Goal: Task Accomplishment & Management: Complete application form

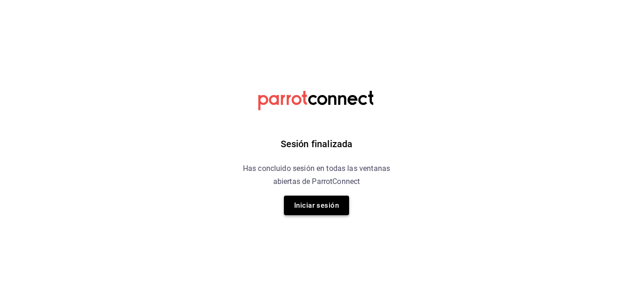
click at [331, 210] on button "Iniciar sesión" at bounding box center [316, 206] width 65 height 20
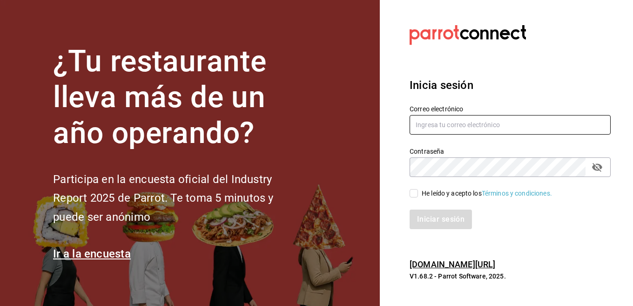
type input "[EMAIL_ADDRESS][DOMAIN_NAME]"
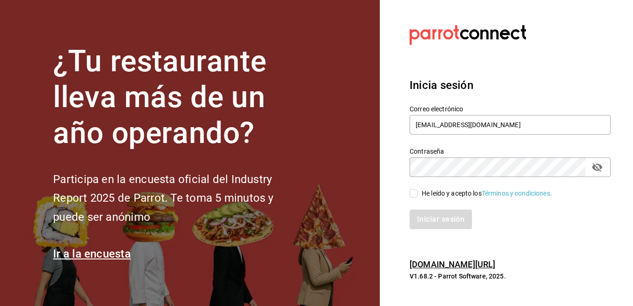
click at [453, 196] on div "He leído y acepto los Términos y condiciones." at bounding box center [487, 194] width 130 height 10
click at [418, 196] on input "He leído y acepto los Términos y condiciones." at bounding box center [414, 193] width 8 height 8
checkbox input "true"
click at [452, 216] on button "Iniciar sesión" at bounding box center [441, 219] width 63 height 20
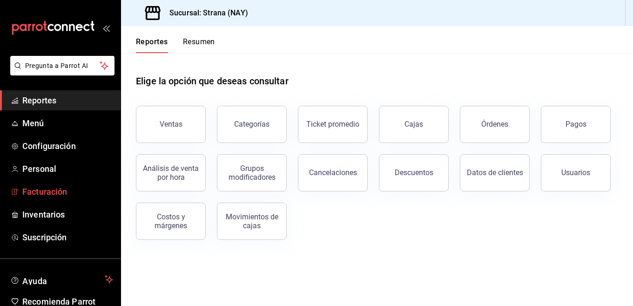
click at [66, 201] on link "Facturación" at bounding box center [60, 192] width 121 height 20
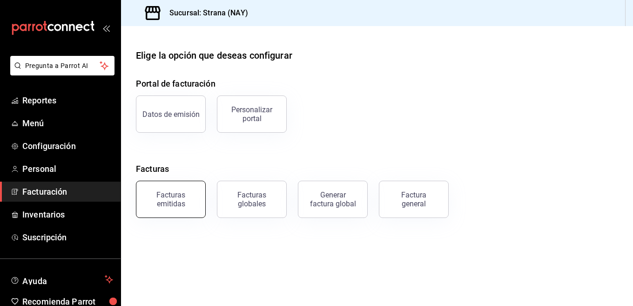
click at [190, 207] on div "Facturas emitidas" at bounding box center [171, 199] width 58 height 18
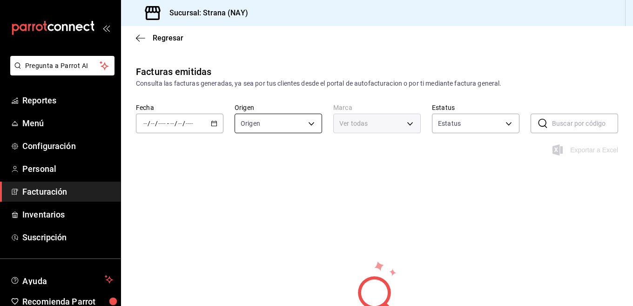
type input "ORDER_INVOICE,GENERAL_INVOICE"
type input "ACTIVE,PENDING_CANCELLATION,CANCELLED,PRE_CANCELLED"
type input "1366c34a-4c58-44fc-8a92-4aa19c38de20"
click at [213, 126] on \(Stroke\) "button" at bounding box center [214, 123] width 6 height 5
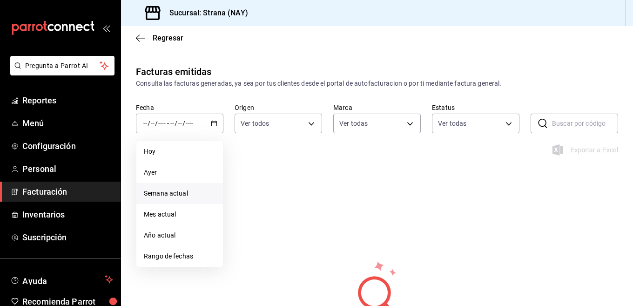
click at [176, 191] on span "Semana actual" at bounding box center [180, 194] width 72 height 10
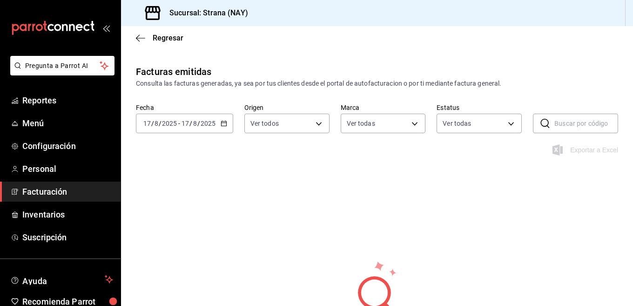
click at [223, 124] on icon "button" at bounding box center [224, 123] width 7 height 7
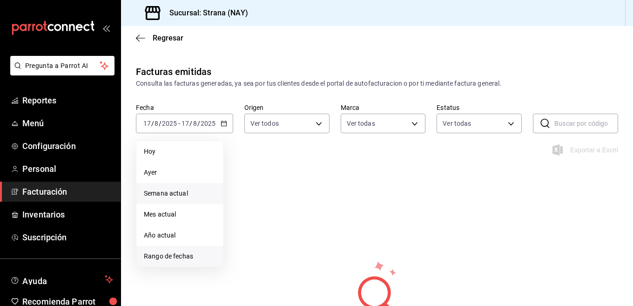
click at [158, 258] on span "Rango de fechas" at bounding box center [180, 256] width 72 height 10
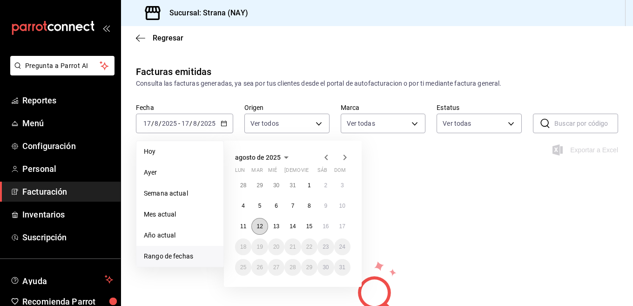
click at [256, 225] on button "12" at bounding box center [259, 226] width 16 height 17
click at [338, 224] on button "17" at bounding box center [342, 226] width 16 height 17
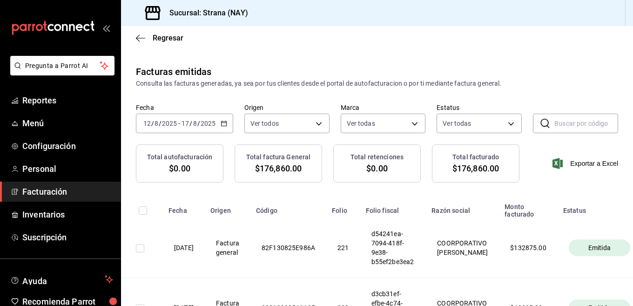
click at [224, 128] on div "2025-08-12 12 / 8 / 2025 - 2025-08-17 17 / 8 / 2025" at bounding box center [184, 124] width 97 height 20
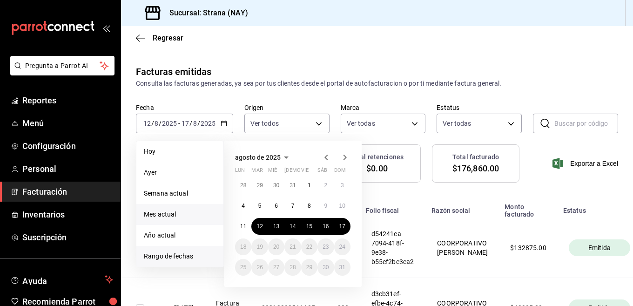
click at [154, 217] on span "Mes actual" at bounding box center [180, 214] width 72 height 10
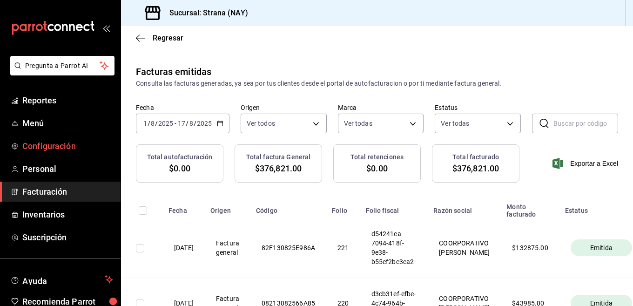
drag, startPoint x: 50, startPoint y: 188, endPoint x: 114, endPoint y: 138, distance: 80.8
click at [51, 188] on span "Facturación" at bounding box center [67, 191] width 91 height 13
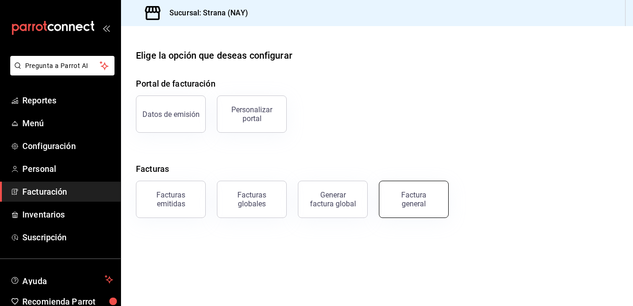
click at [406, 198] on div "Factura general" at bounding box center [414, 199] width 47 height 18
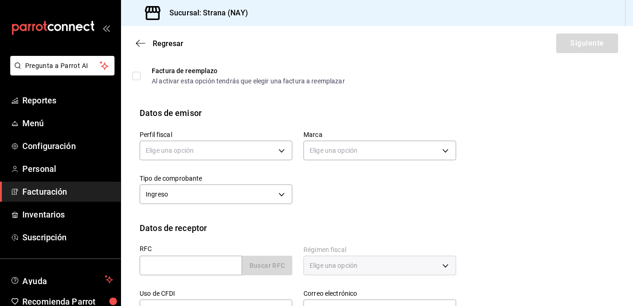
scroll to position [93, 0]
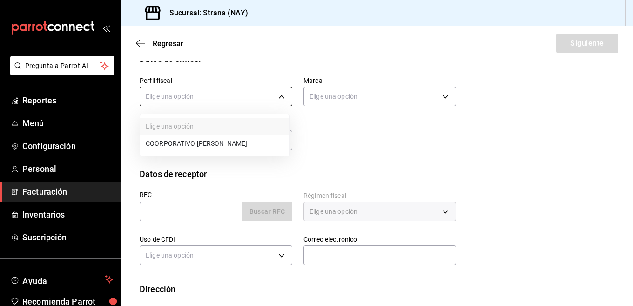
click at [264, 87] on body "Pregunta a Parrot AI Reportes Menú Configuración Personal Facturación Inventari…" at bounding box center [316, 153] width 633 height 306
click at [180, 145] on li "COORPORATIVO ALME" at bounding box center [214, 143] width 149 height 17
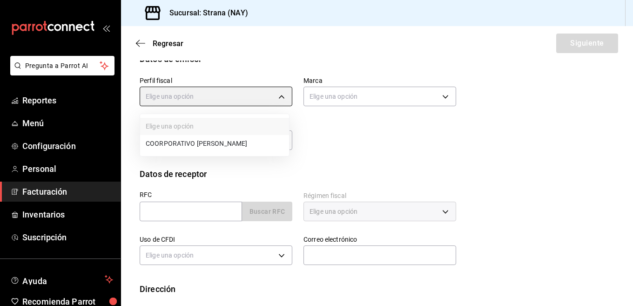
type input "cc1c91e9-2762-44ee-8d88-0f2bd3b63e4e"
type input "1366c34a-4c58-44fc-8a92-4aa19c38de20"
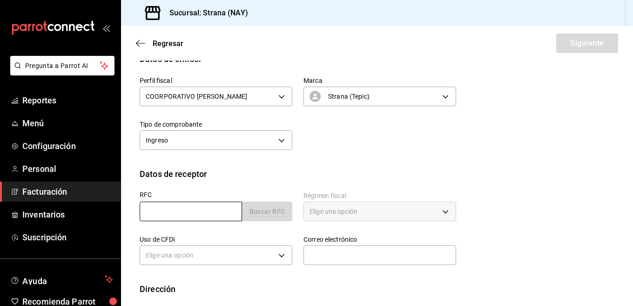
click at [198, 215] on input "text" at bounding box center [191, 212] width 102 height 20
type input "XAXX010101000"
type input "63000"
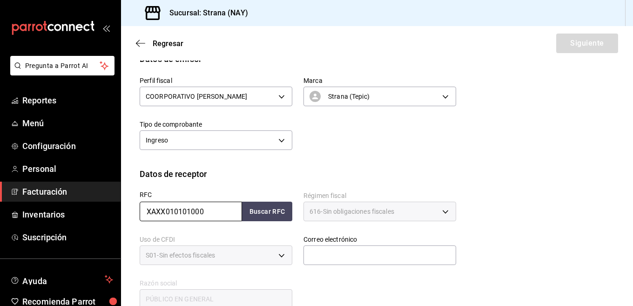
type input "616"
type input "S01"
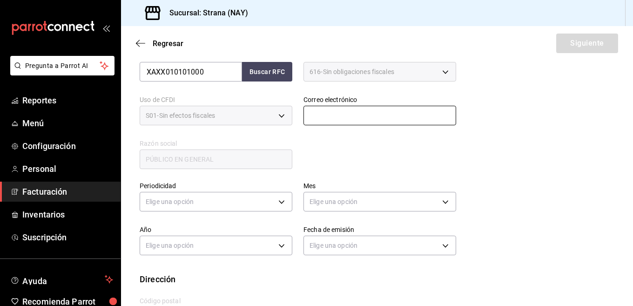
click at [387, 118] on input "text" at bounding box center [380, 116] width 153 height 20
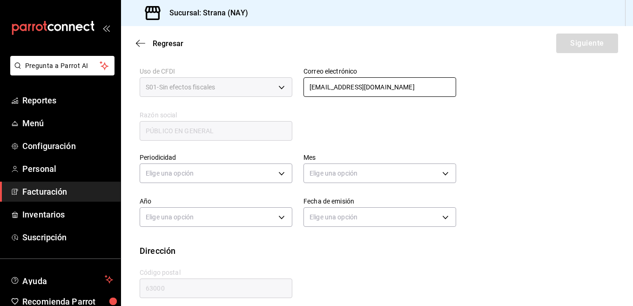
scroll to position [270, 0]
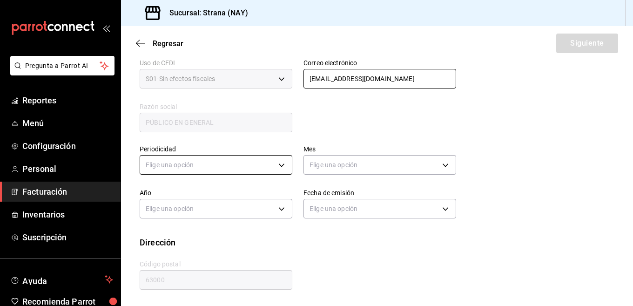
type input "lamadalena.tepic@hotmail.com"
click at [279, 169] on body "Pregunta a Parrot AI Reportes Menú Configuración Personal Facturación Inventari…" at bounding box center [316, 153] width 633 height 306
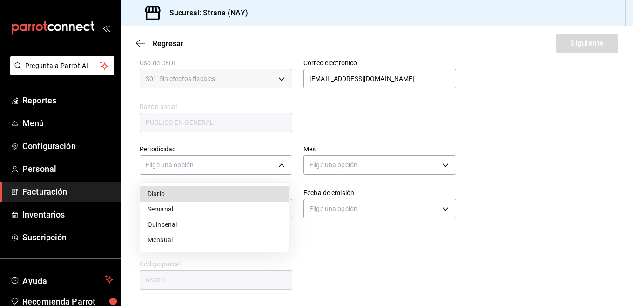
click at [161, 197] on li "Diario" at bounding box center [214, 193] width 149 height 15
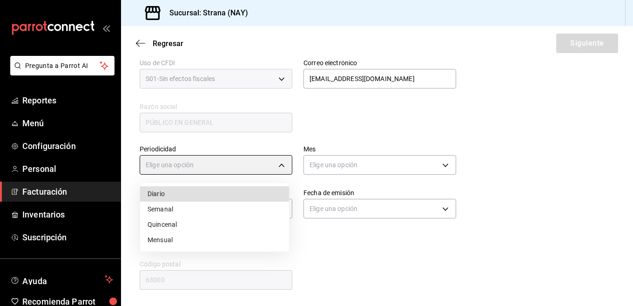
type input "DAILY"
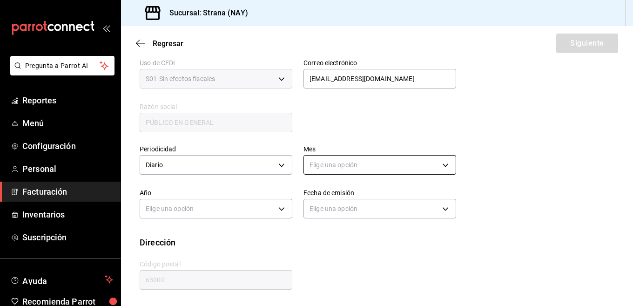
click at [355, 163] on body "Pregunta a Parrot AI Reportes Menú Configuración Personal Facturación Inventari…" at bounding box center [316, 153] width 633 height 306
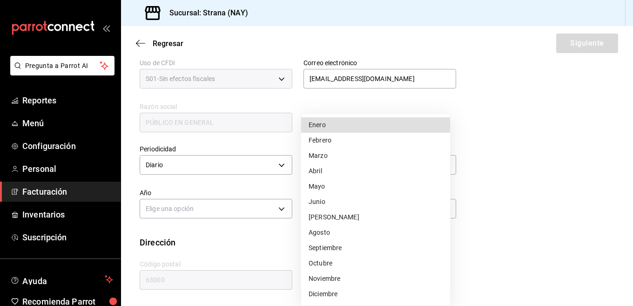
click at [322, 234] on li "Agosto" at bounding box center [375, 232] width 149 height 15
type input "8"
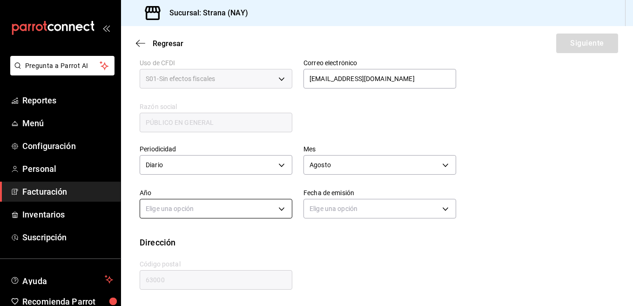
click at [268, 205] on body "Pregunta a Parrot AI Reportes Menú Configuración Personal Facturación Inventari…" at bounding box center [316, 153] width 633 height 306
click at [179, 236] on li "2025" at bounding box center [214, 237] width 149 height 15
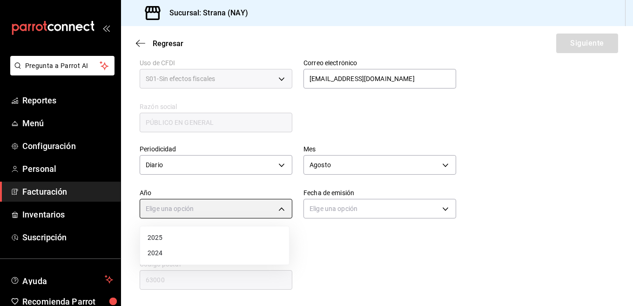
type input "2025"
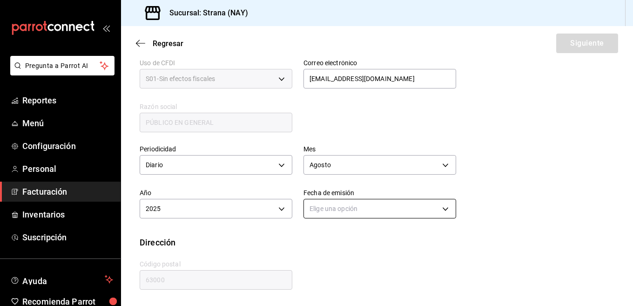
click at [327, 203] on body "Pregunta a Parrot AI Reportes Menú Configuración Personal Facturación Inventari…" at bounding box center [316, 153] width 633 height 306
click at [309, 253] on li "Ayer" at bounding box center [375, 252] width 149 height 15
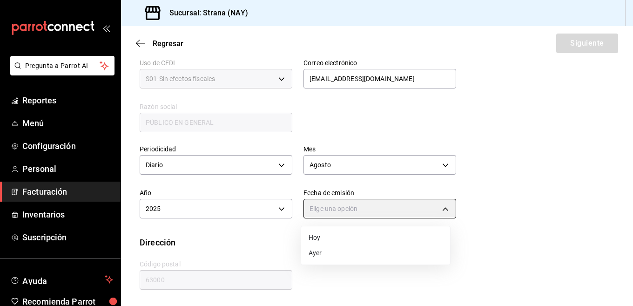
type input "YESTERDAY"
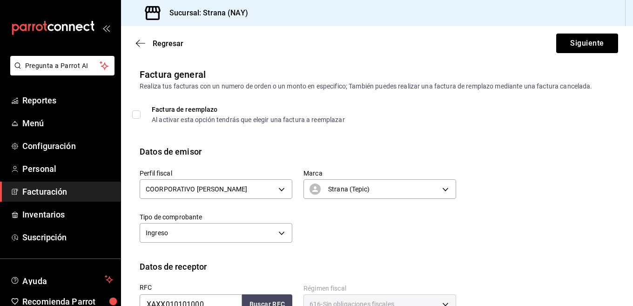
scroll to position [0, 0]
click at [569, 42] on button "Siguiente" at bounding box center [587, 44] width 62 height 20
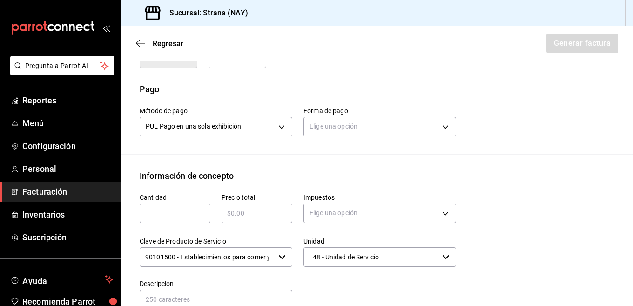
scroll to position [279, 0]
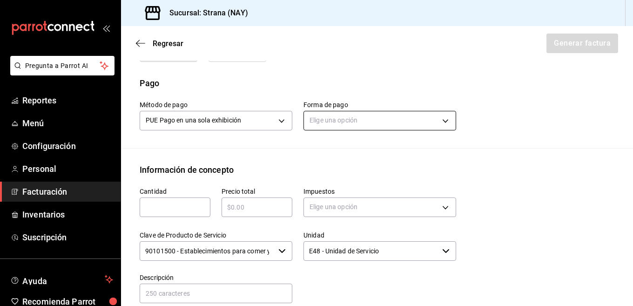
click at [342, 116] on body "Pregunta a Parrot AI Reportes Menú Configuración Personal Facturación Inventari…" at bounding box center [316, 153] width 633 height 306
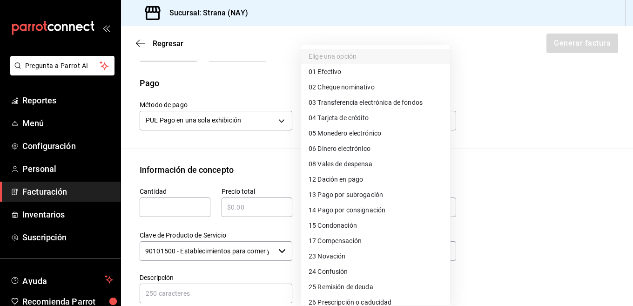
click at [325, 119] on span "04 Tarjeta de crédito" at bounding box center [339, 118] width 60 height 10
type input "04"
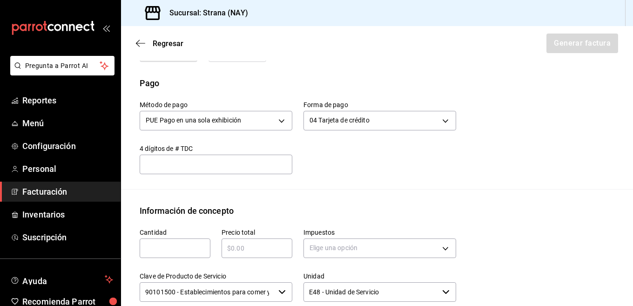
click at [189, 243] on input "text" at bounding box center [175, 248] width 71 height 11
type input "1"
click at [253, 243] on input "text" at bounding box center [257, 248] width 71 height 11
type input "$37653"
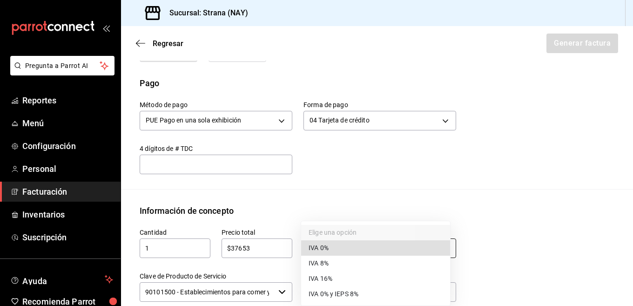
click at [345, 234] on body "Pregunta a Parrot AI Reportes Menú Configuración Personal Facturación Inventari…" at bounding box center [316, 153] width 633 height 306
click at [331, 281] on span "IVA 16%" at bounding box center [321, 279] width 24 height 10
type input "IVA_16"
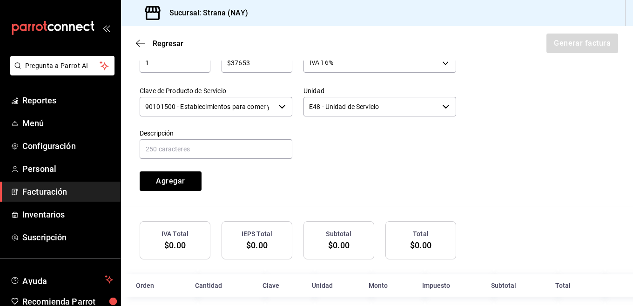
click at [205, 97] on input "90101500 - Establecimientos para comer y beber" at bounding box center [207, 107] width 135 height 20
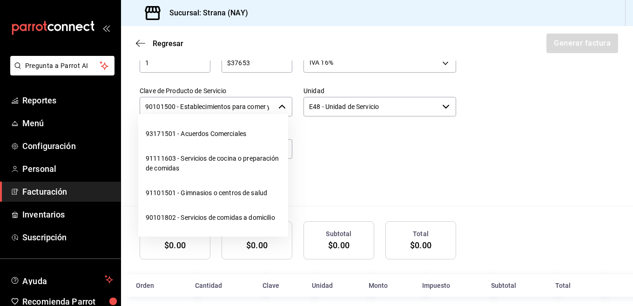
click at [205, 97] on input "90101500 - Establecimientos para comer y beber" at bounding box center [207, 107] width 135 height 20
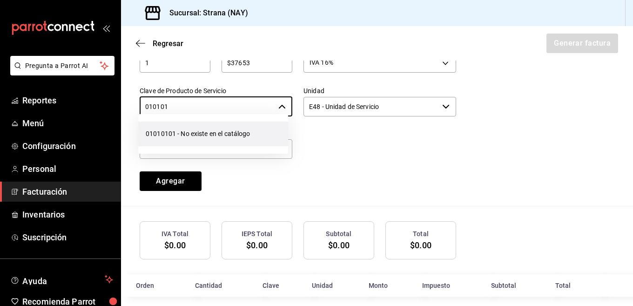
click at [191, 136] on li "01010101 - No existe en el catálogo" at bounding box center [213, 134] width 150 height 25
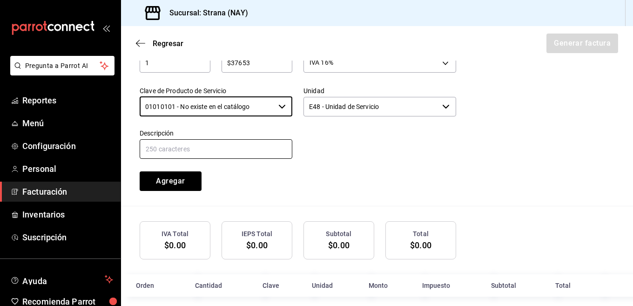
type input "01010101 - No existe en el catálogo"
click at [237, 139] on input "text" at bounding box center [216, 149] width 153 height 20
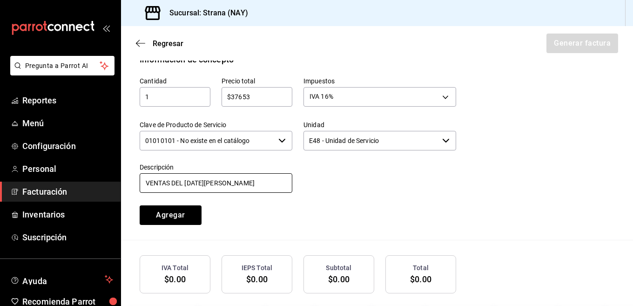
scroll to position [371, 0]
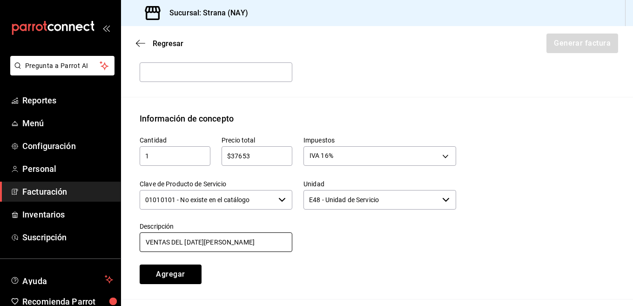
type input "VENTAS DEL 15 DE AGOSTO 2025"
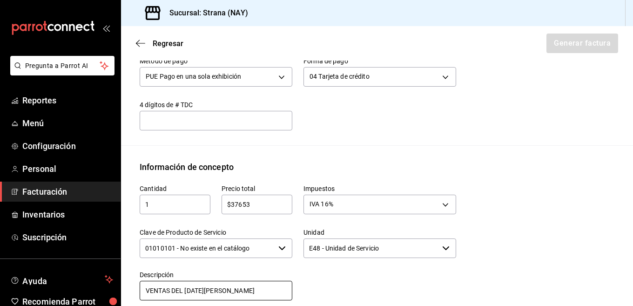
scroll to position [465, 0]
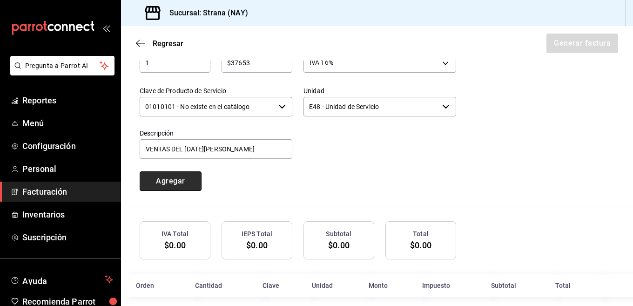
click at [191, 172] on button "Agregar" at bounding box center [171, 181] width 62 height 20
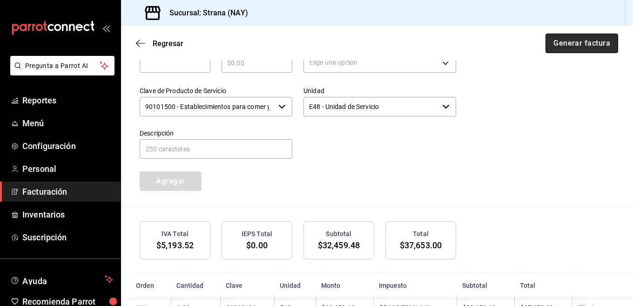
click at [588, 47] on button "Generar factura" at bounding box center [582, 44] width 73 height 20
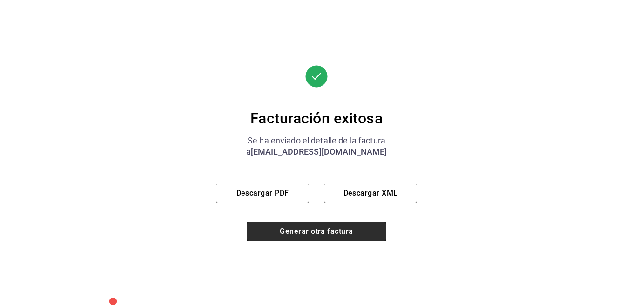
click at [319, 229] on button "Generar otra factura" at bounding box center [317, 232] width 140 height 20
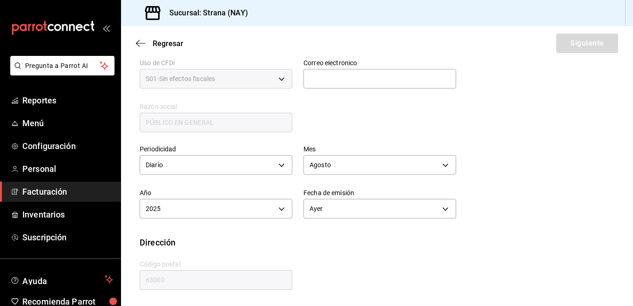
scroll to position [227, 0]
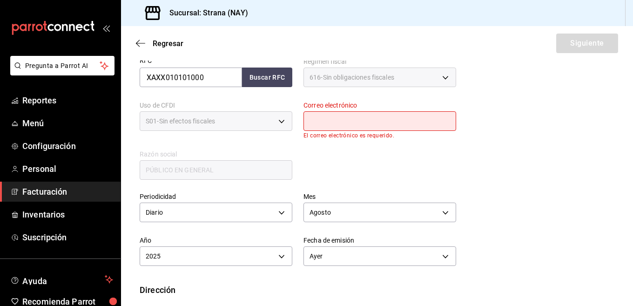
click at [365, 119] on input "text" at bounding box center [380, 121] width 153 height 20
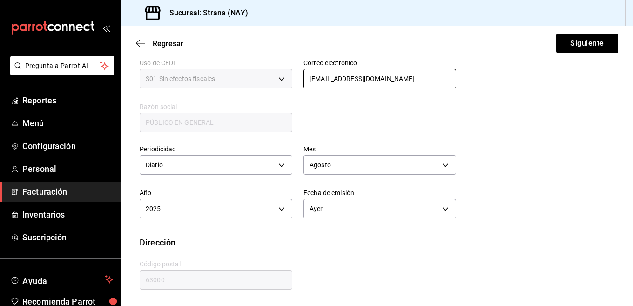
scroll to position [37, 0]
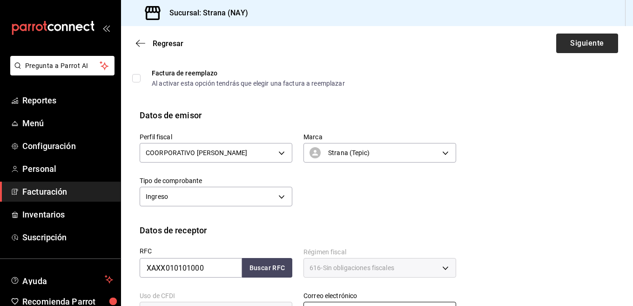
type input "lamadalena.tepic@hotmail.com"
click at [573, 49] on button "Siguiente" at bounding box center [587, 44] width 62 height 20
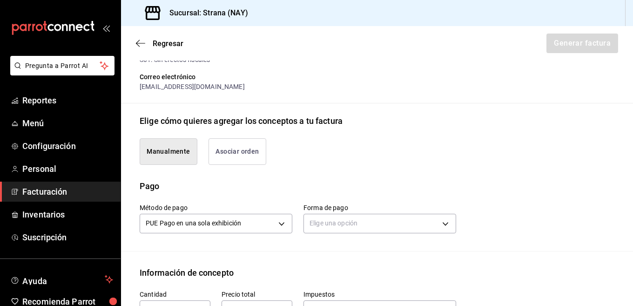
scroll to position [270, 0]
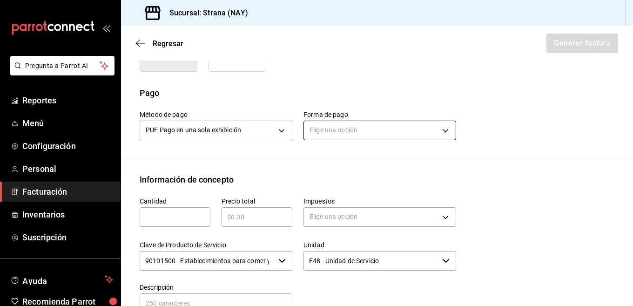
click at [365, 126] on body "Pregunta a Parrot AI Reportes Menú Configuración Personal Facturación Inventari…" at bounding box center [316, 153] width 633 height 306
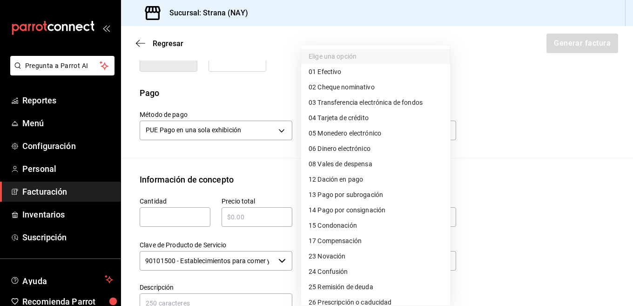
click at [338, 118] on span "04 Tarjeta de crédito" at bounding box center [339, 118] width 60 height 10
type input "04"
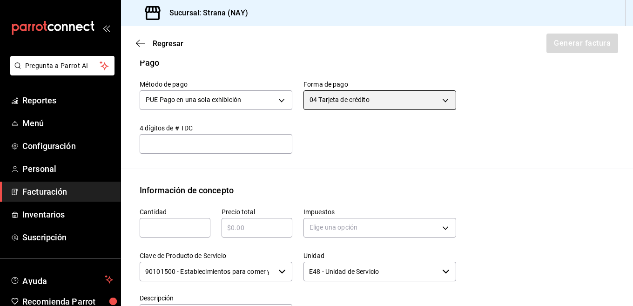
scroll to position [316, 0]
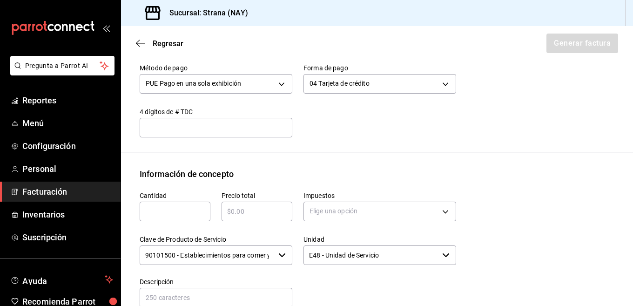
click at [197, 206] on input "text" at bounding box center [175, 211] width 71 height 11
type input "1"
click at [240, 206] on input "text" at bounding box center [257, 211] width 71 height 11
type input "$130005"
click at [411, 168] on div "Información de concepto" at bounding box center [377, 174] width 475 height 13
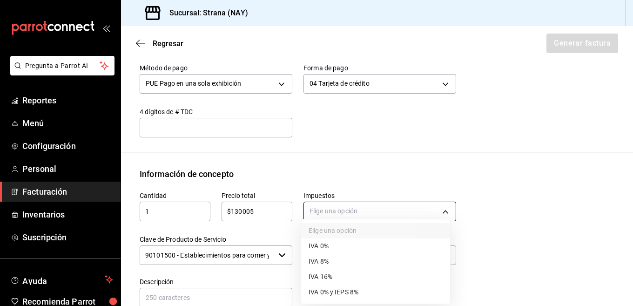
click at [405, 203] on body "Pregunta a Parrot AI Reportes Menú Configuración Personal Facturación Inventari…" at bounding box center [316, 153] width 633 height 306
click at [318, 279] on span "IVA 16%" at bounding box center [321, 277] width 24 height 10
type input "IVA_16"
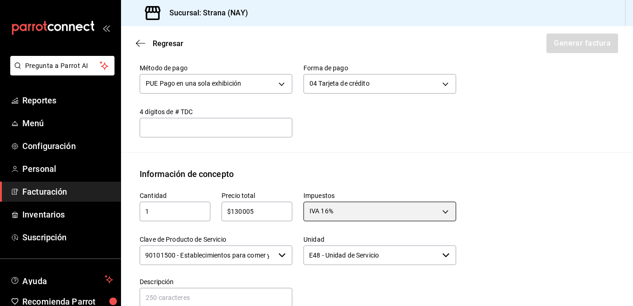
scroll to position [409, 0]
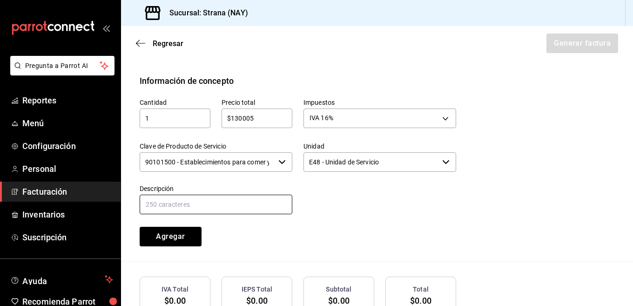
click at [231, 195] on input "text" at bounding box center [216, 205] width 153 height 20
type input "VENTAS DEL"
click at [224, 154] on input "90101500 - Establecimientos para comer y beber" at bounding box center [207, 162] width 135 height 20
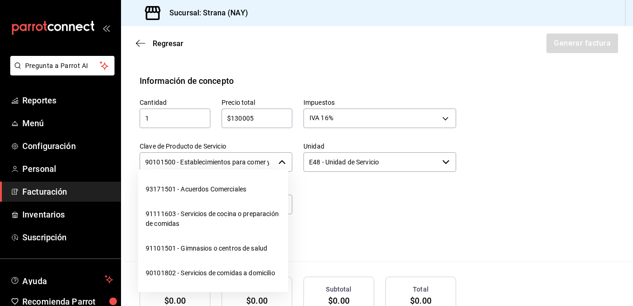
click at [224, 154] on input "90101500 - Establecimientos para comer y beber" at bounding box center [207, 162] width 135 height 20
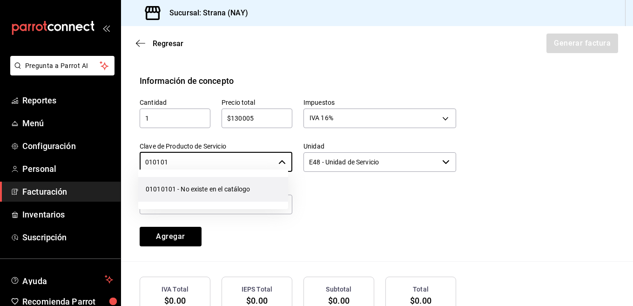
click at [215, 185] on li "01010101 - No existe en el catálogo" at bounding box center [213, 189] width 150 height 25
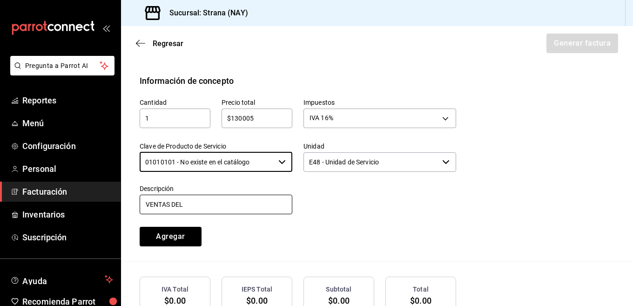
type input "01010101 - No existe en el catálogo"
click at [213, 195] on input "VENTAS DEL" at bounding box center [216, 205] width 153 height 20
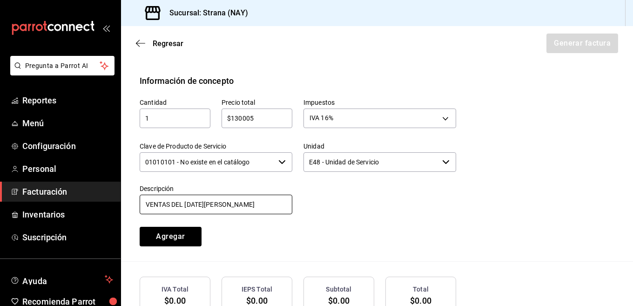
type input "VENTAS DEL 16 DE AGOSTO 2025"
click at [431, 175] on div at bounding box center [374, 194] width 164 height 42
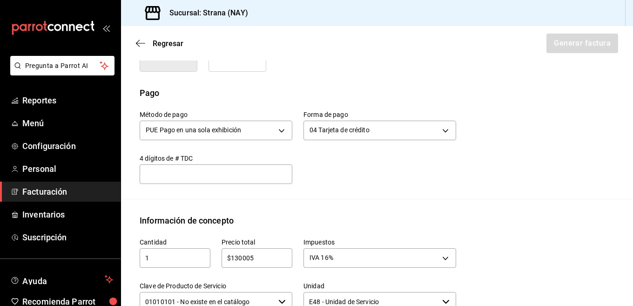
scroll to position [465, 0]
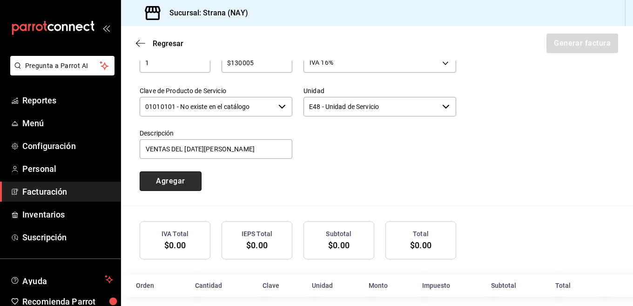
click at [183, 174] on button "Agregar" at bounding box center [171, 181] width 62 height 20
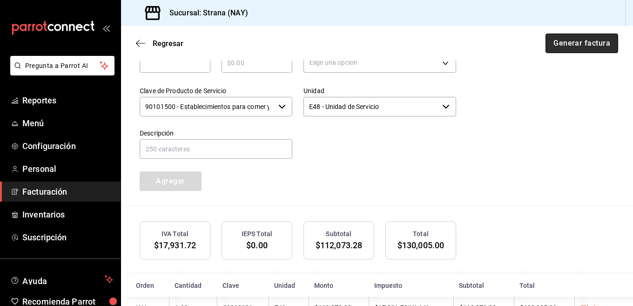
click at [601, 41] on button "Generar factura" at bounding box center [582, 44] width 73 height 20
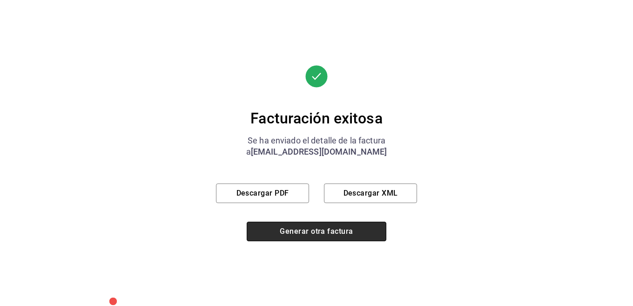
click at [332, 231] on button "Generar otra factura" at bounding box center [317, 232] width 140 height 20
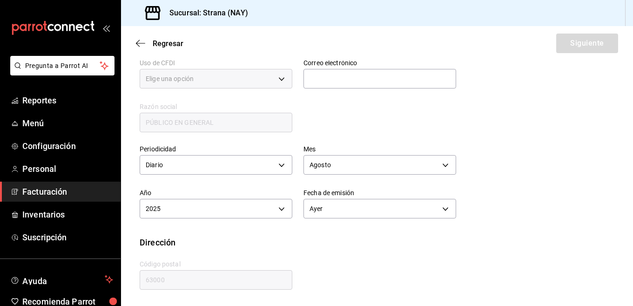
type input "616"
type input "S01"
